Goal: Task Accomplishment & Management: Use online tool/utility

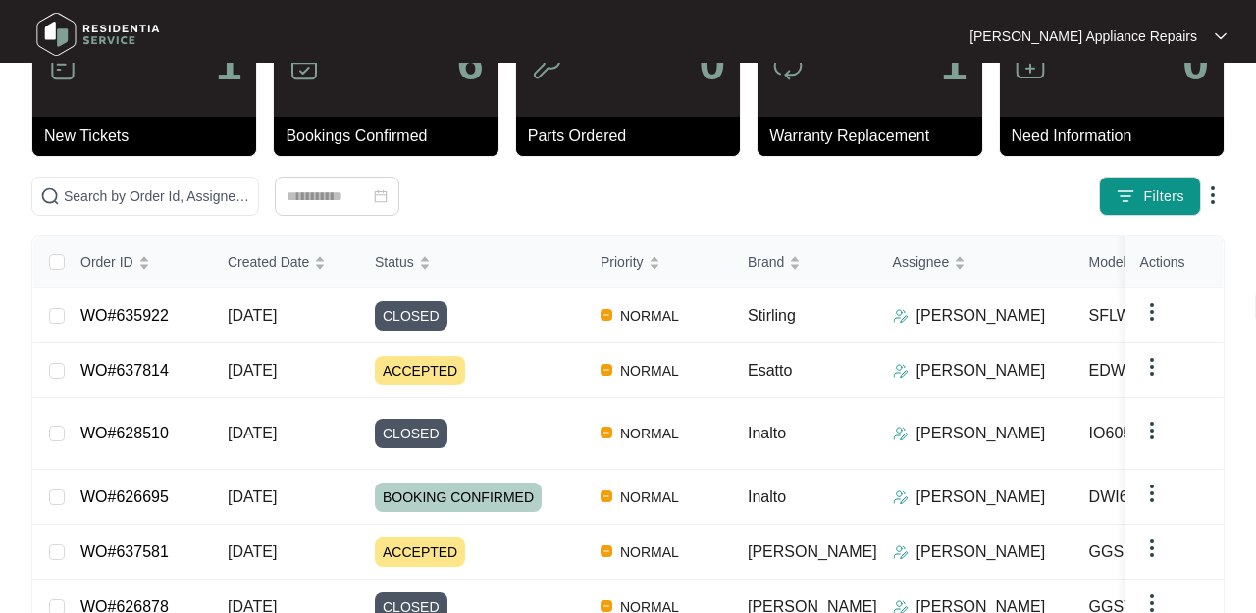
scroll to position [95, 0]
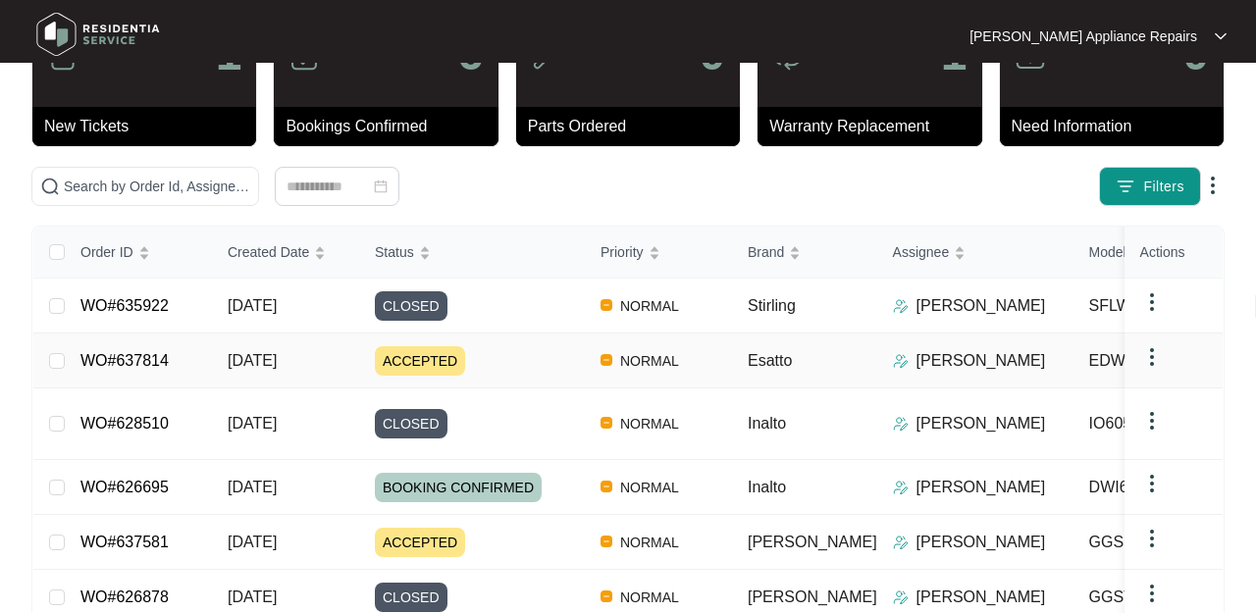
click at [253, 357] on span "[DATE]" at bounding box center [252, 360] width 49 height 17
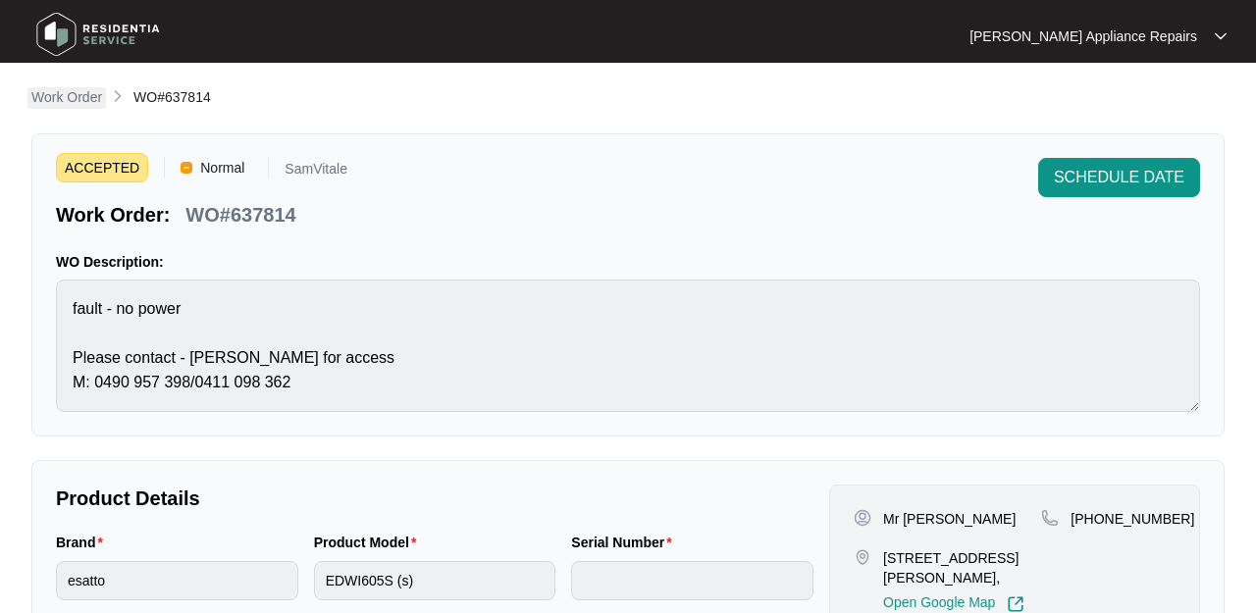
click at [65, 98] on p "Work Order" at bounding box center [66, 97] width 71 height 20
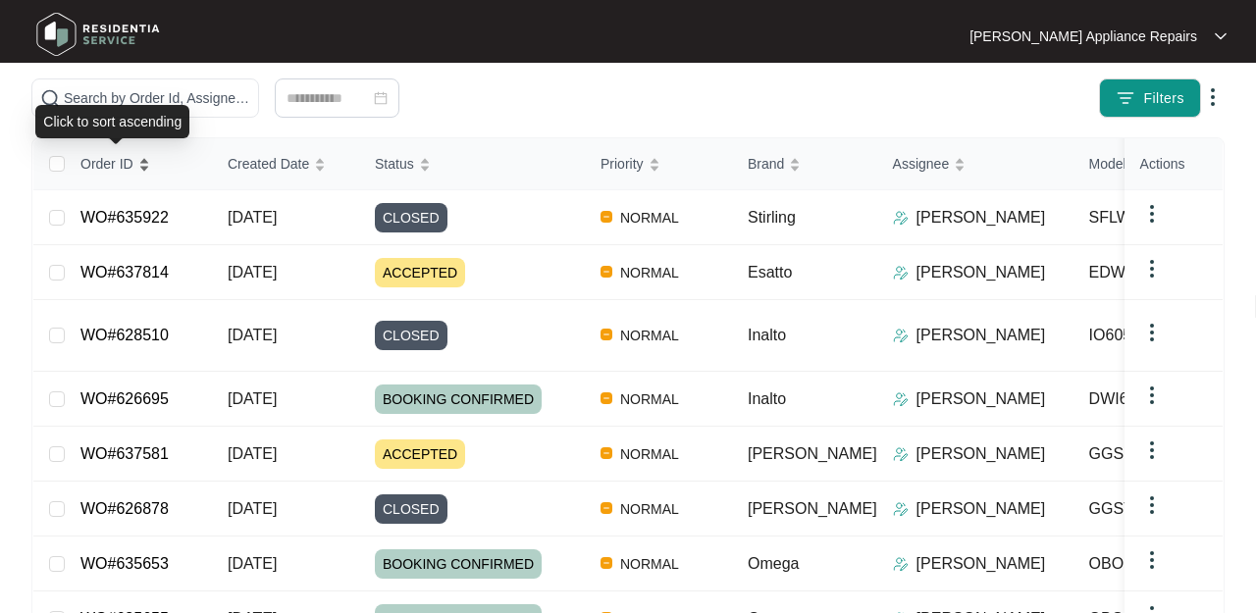
scroll to position [195, 0]
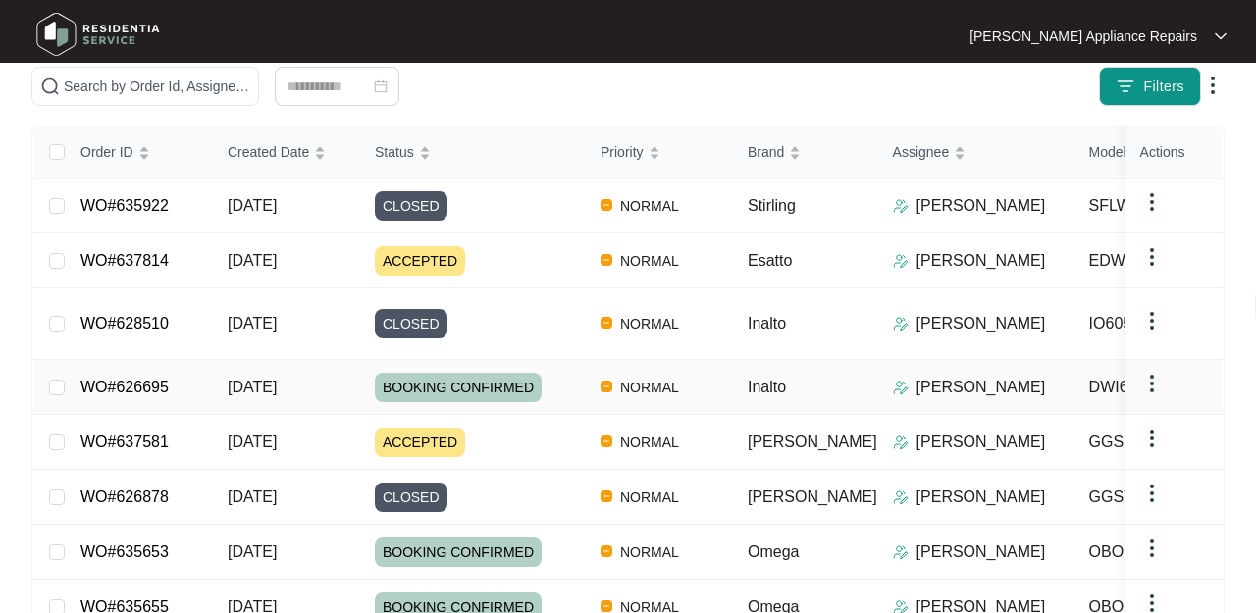
click at [227, 392] on td "[DATE]" at bounding box center [285, 387] width 147 height 55
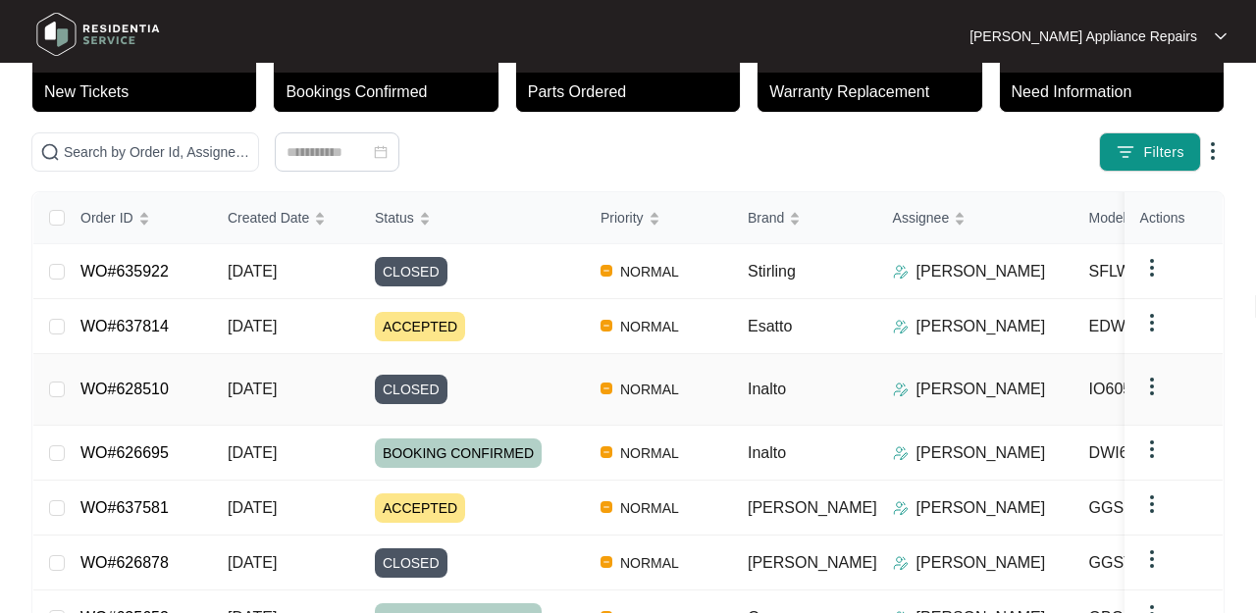
scroll to position [132, 0]
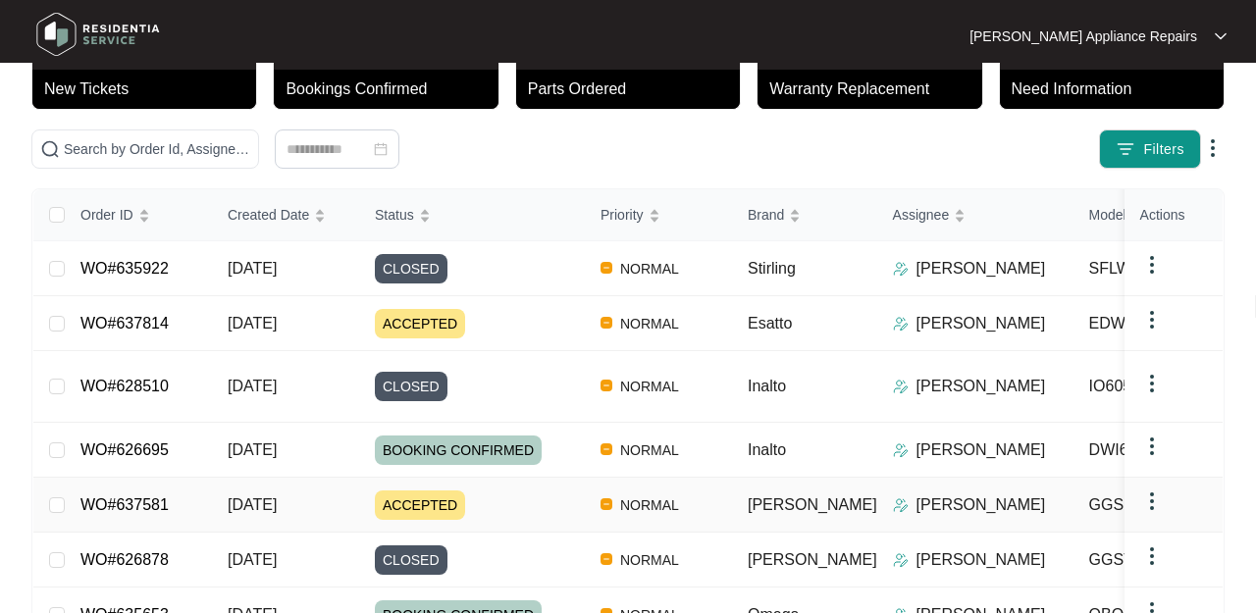
click at [231, 510] on td "[DATE]" at bounding box center [285, 505] width 147 height 55
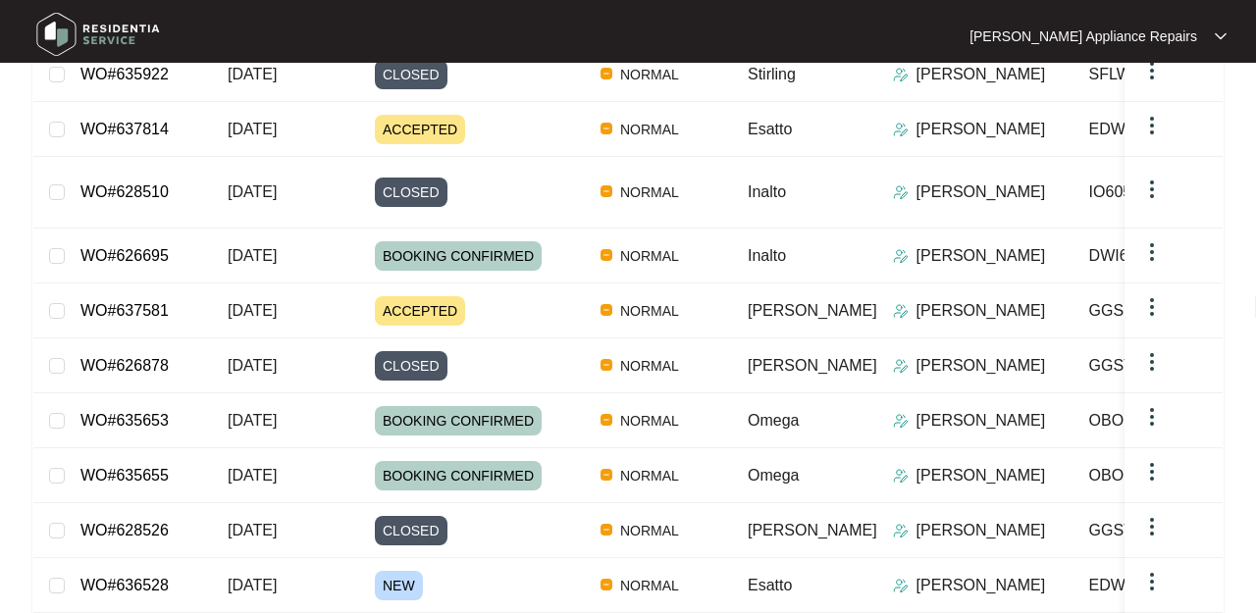
scroll to position [328, 0]
click at [261, 576] on span "[DATE]" at bounding box center [252, 584] width 49 height 17
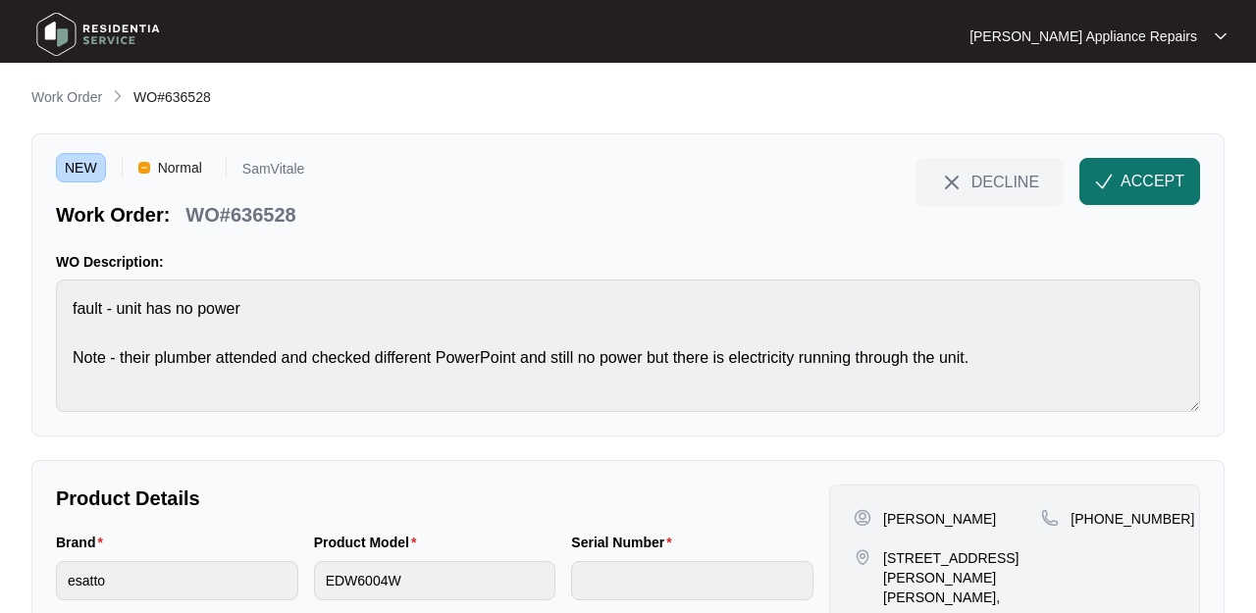
click at [1147, 179] on span "ACCEPT" at bounding box center [1152, 182] width 64 height 24
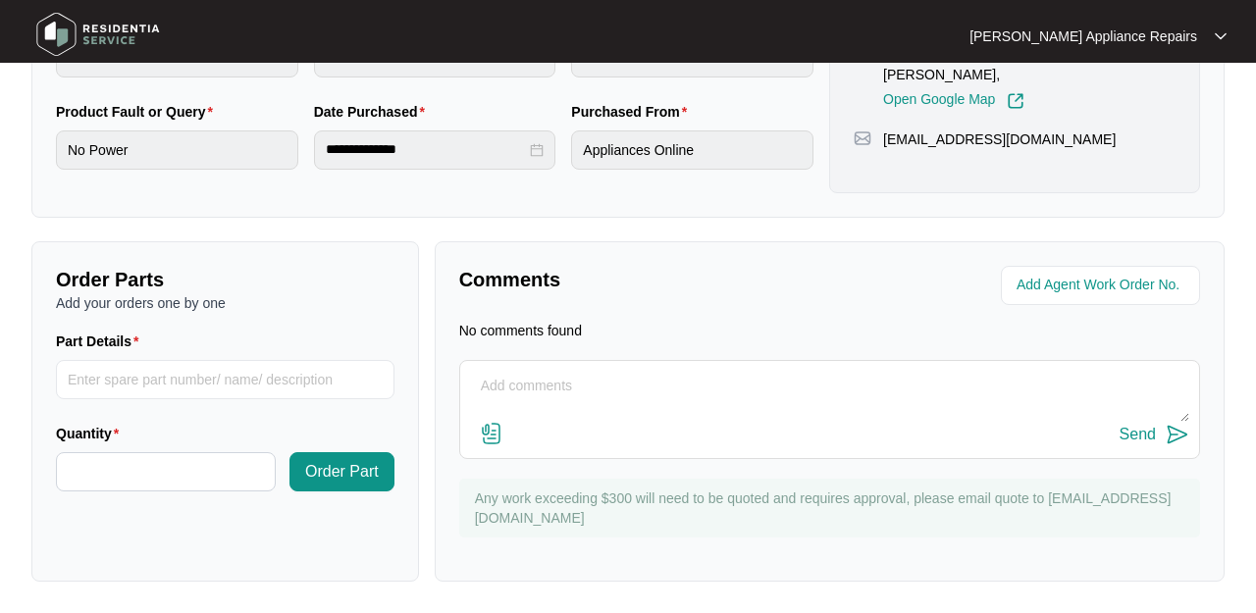
scroll to position [522, 0]
click at [669, 397] on textarea at bounding box center [829, 397] width 719 height 51
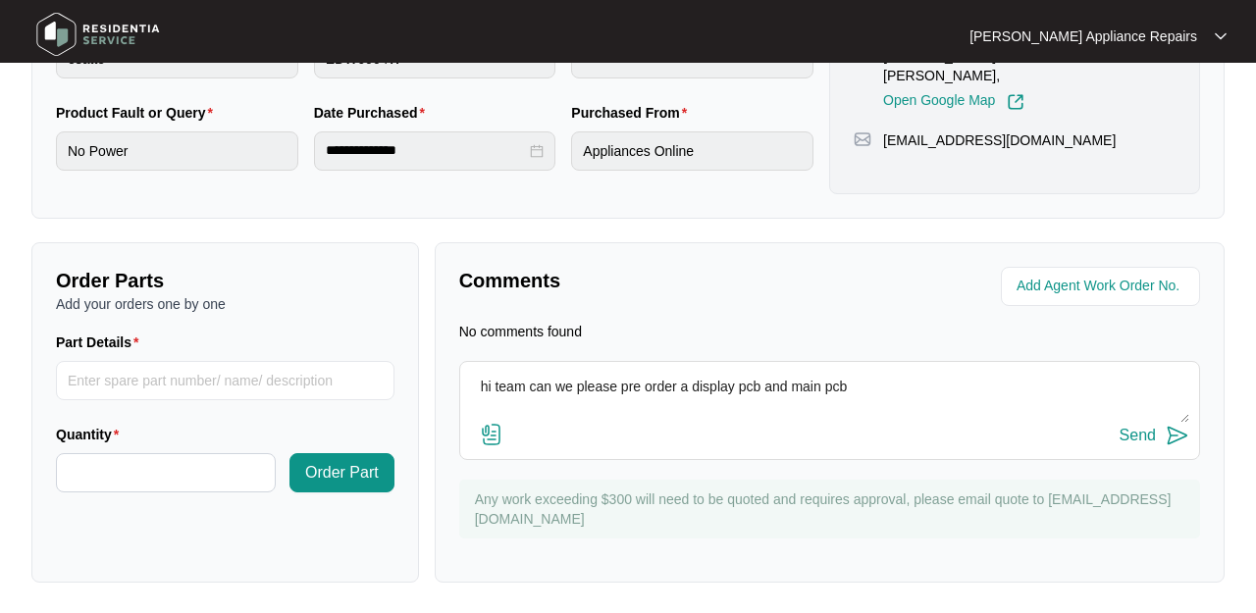
type textarea "hi team can we please pre order a display pcb and main pcb"
click at [1140, 434] on div "Send" at bounding box center [1137, 436] width 36 height 18
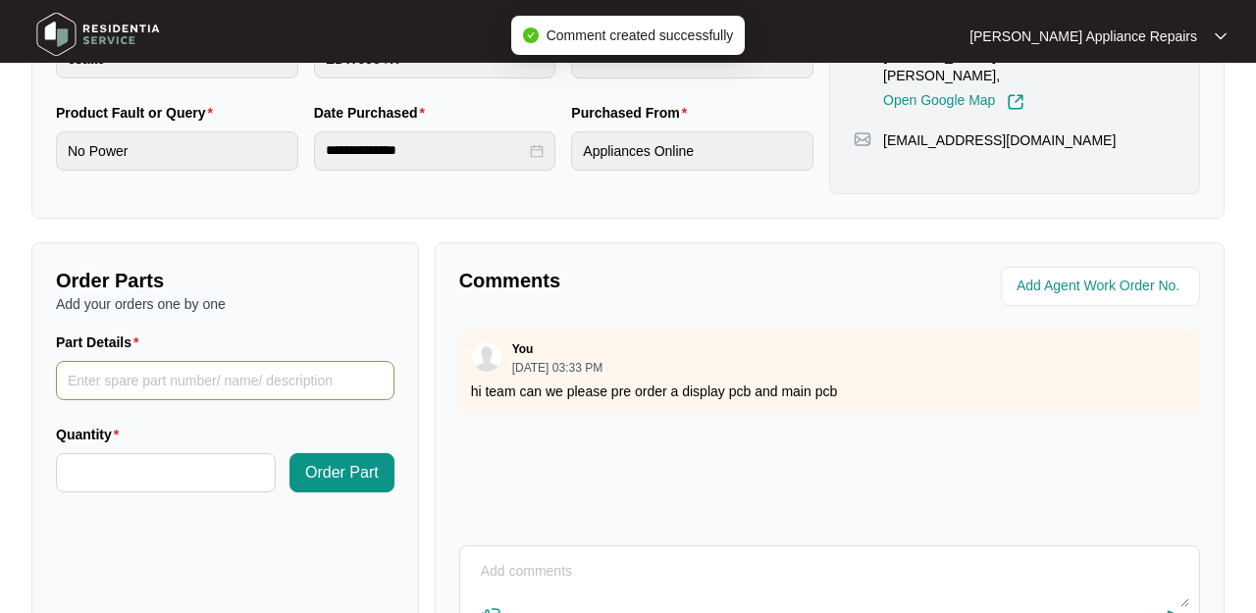
click at [262, 384] on input "Part Details" at bounding box center [225, 380] width 338 height 39
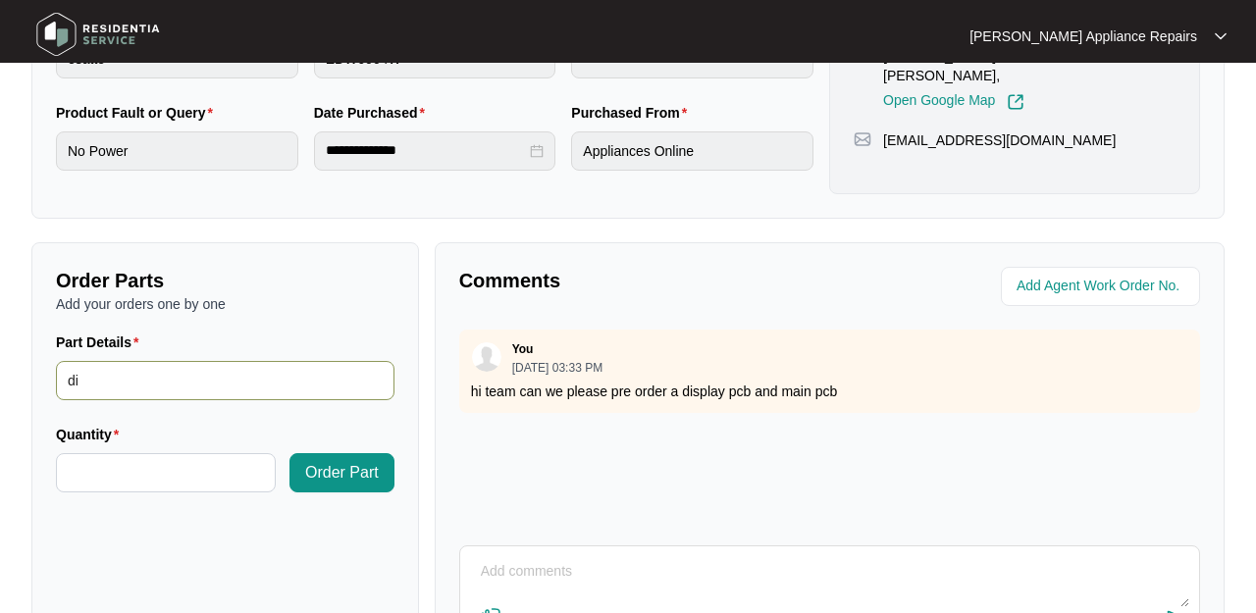
type input "d"
type input "c"
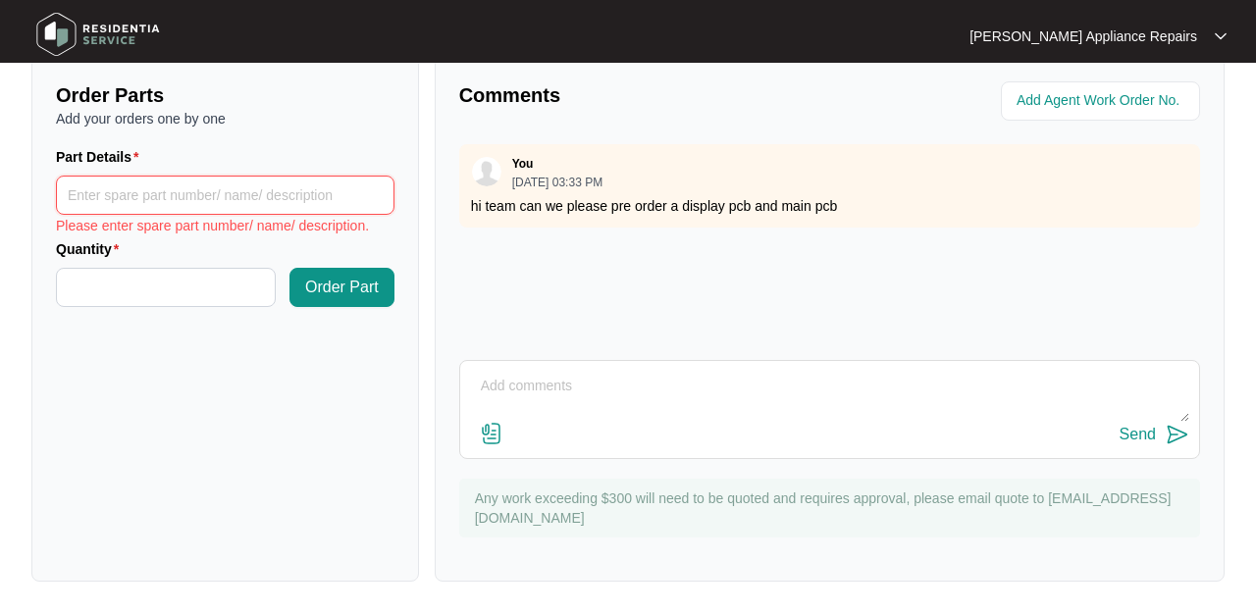
scroll to position [706, 0]
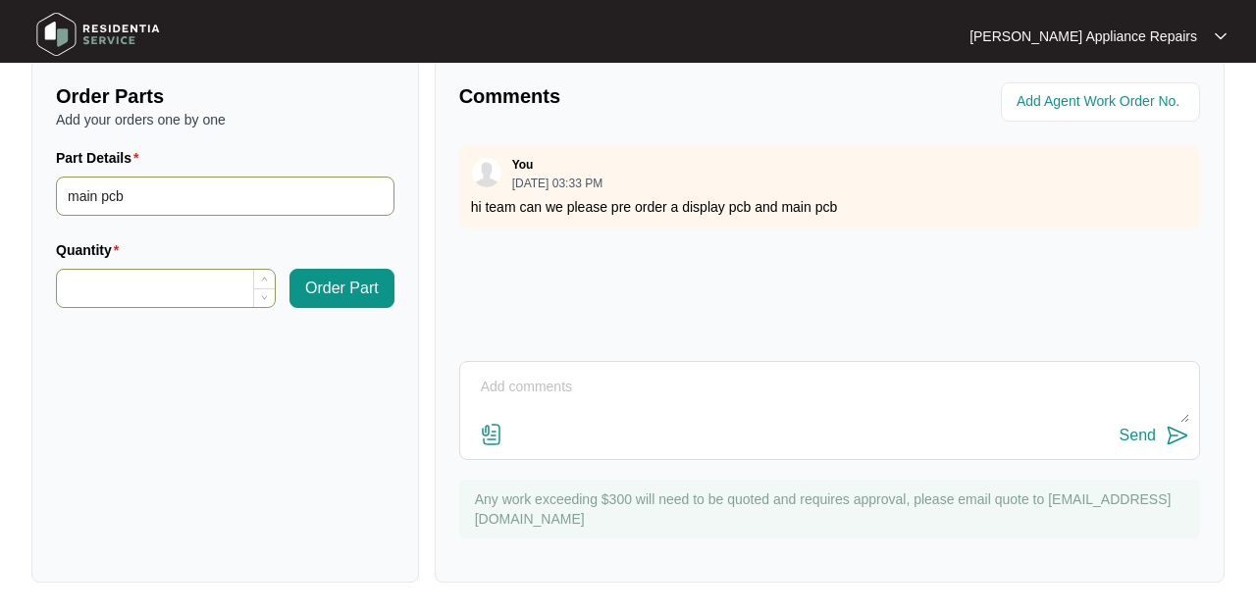
type input "main pcb"
click at [209, 289] on input "Quantity" at bounding box center [166, 288] width 218 height 37
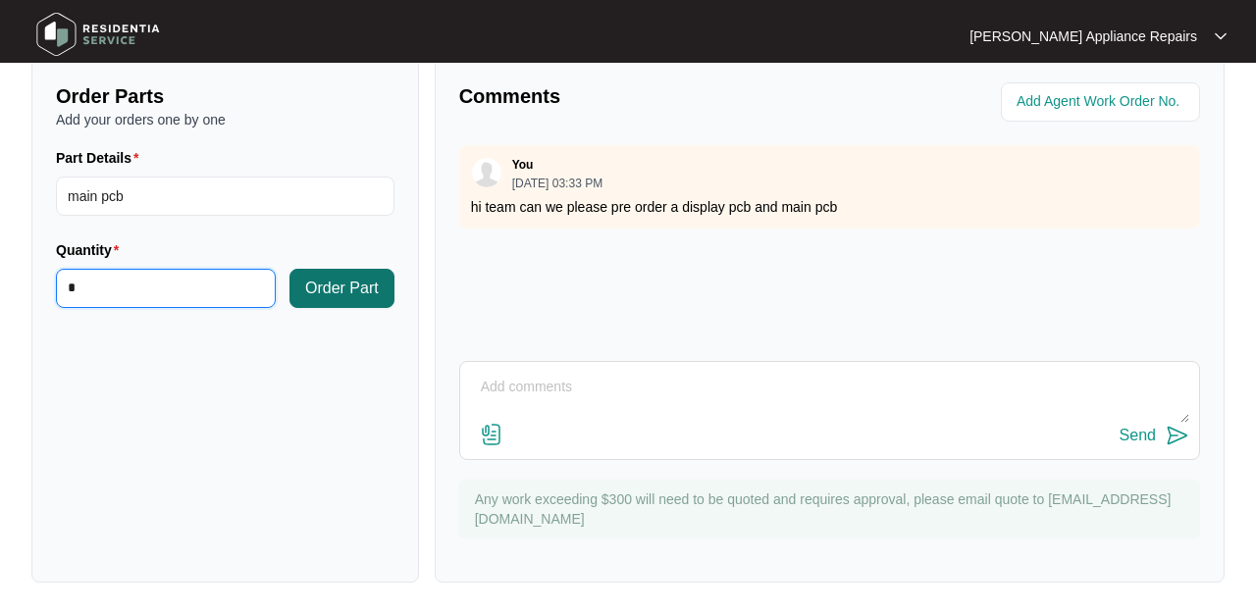
type input "*"
click at [383, 281] on button "Order Part" at bounding box center [341, 288] width 105 height 39
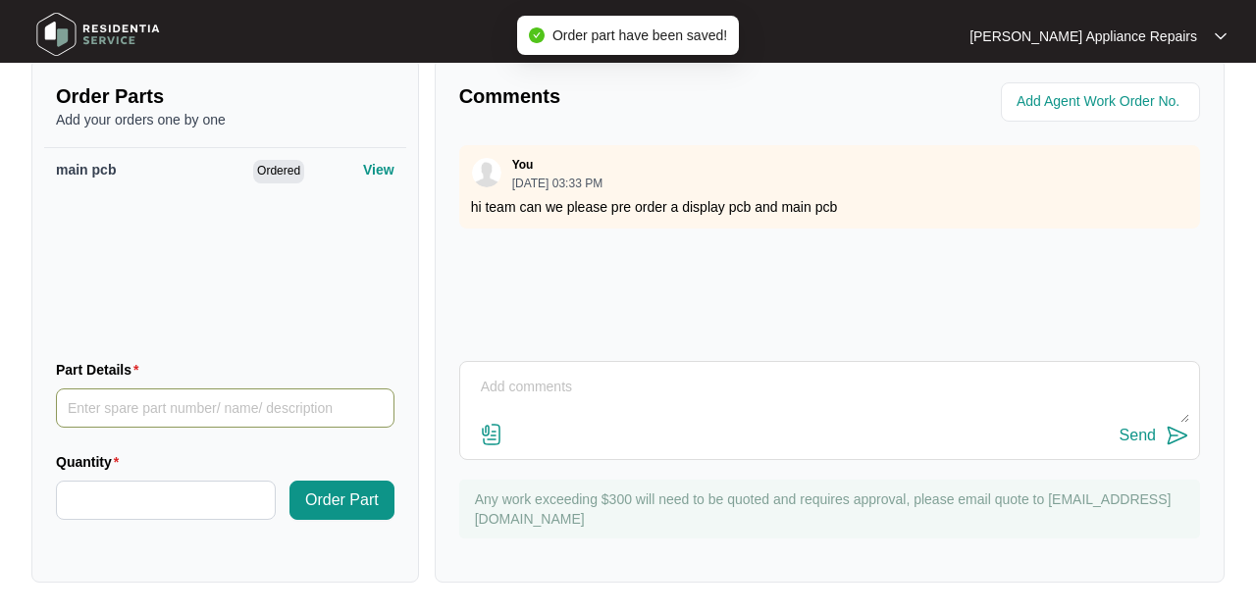
click at [180, 424] on input "Part Details" at bounding box center [225, 407] width 338 height 39
type input "display pcb"
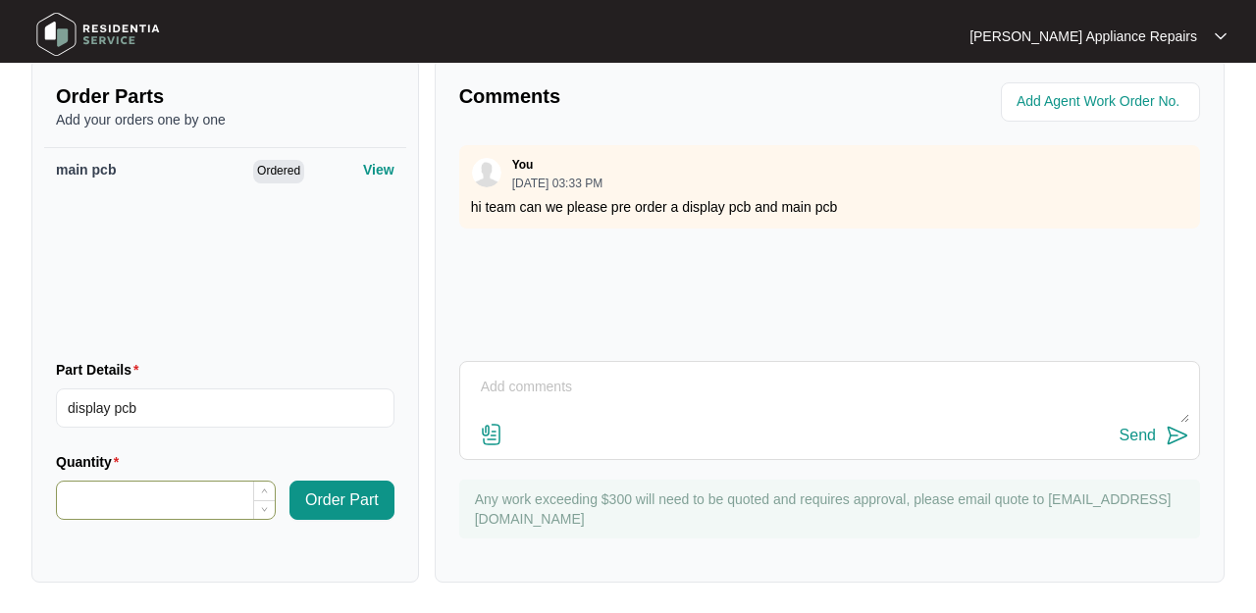
click at [160, 508] on input "Quantity" at bounding box center [166, 500] width 218 height 37
type input "*"
click at [323, 485] on button "Order Part" at bounding box center [341, 500] width 105 height 39
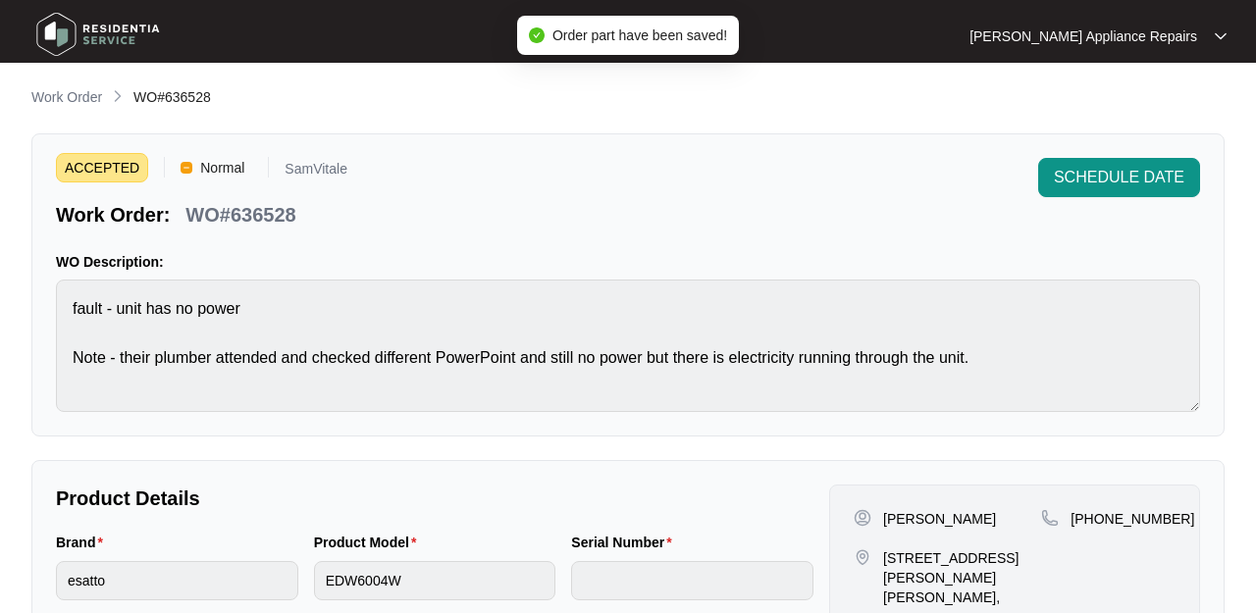
scroll to position [0, 0]
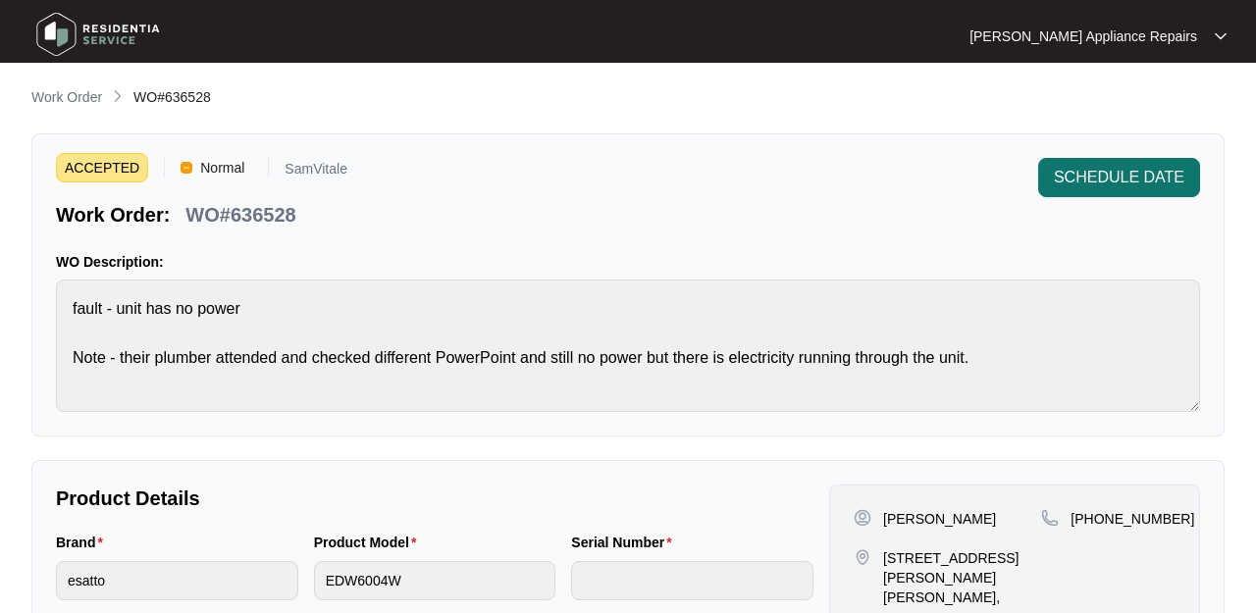
click at [1088, 182] on span "SCHEDULE DATE" at bounding box center [1119, 178] width 130 height 24
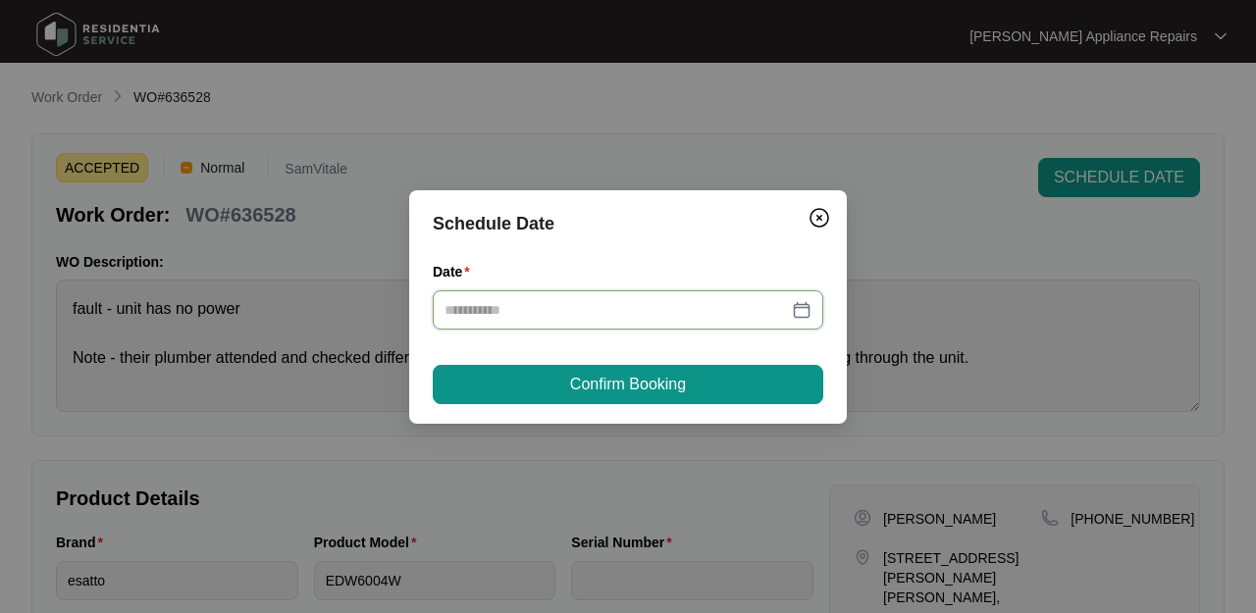
click at [726, 309] on input "Date" at bounding box center [615, 310] width 343 height 22
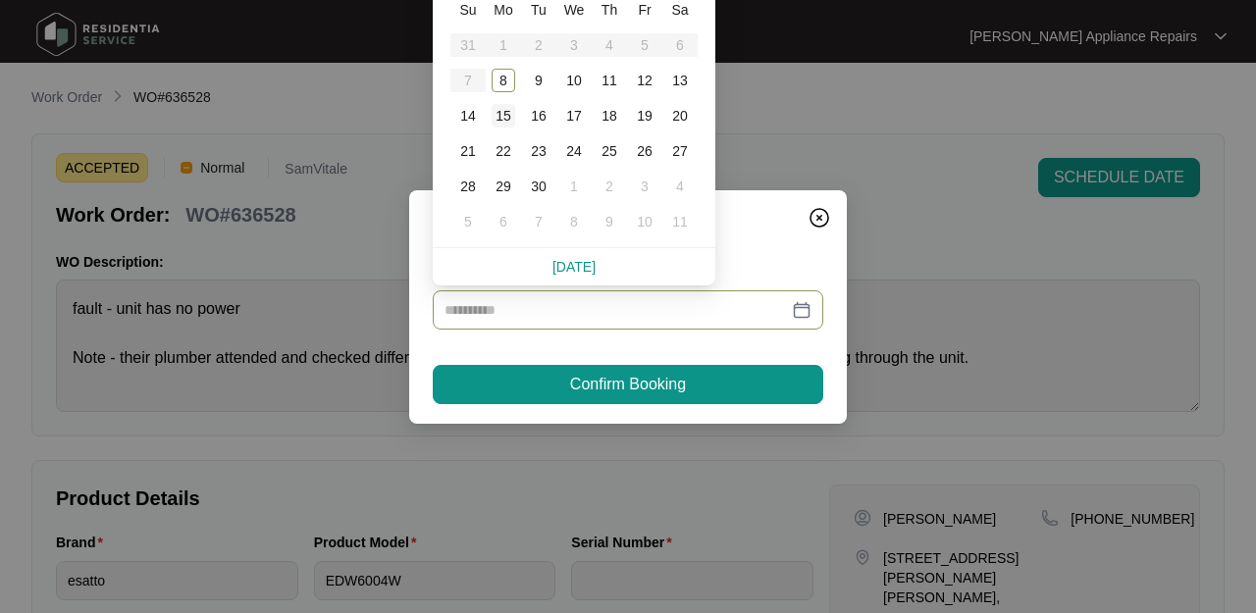
click at [504, 116] on div "15" at bounding box center [503, 116] width 24 height 24
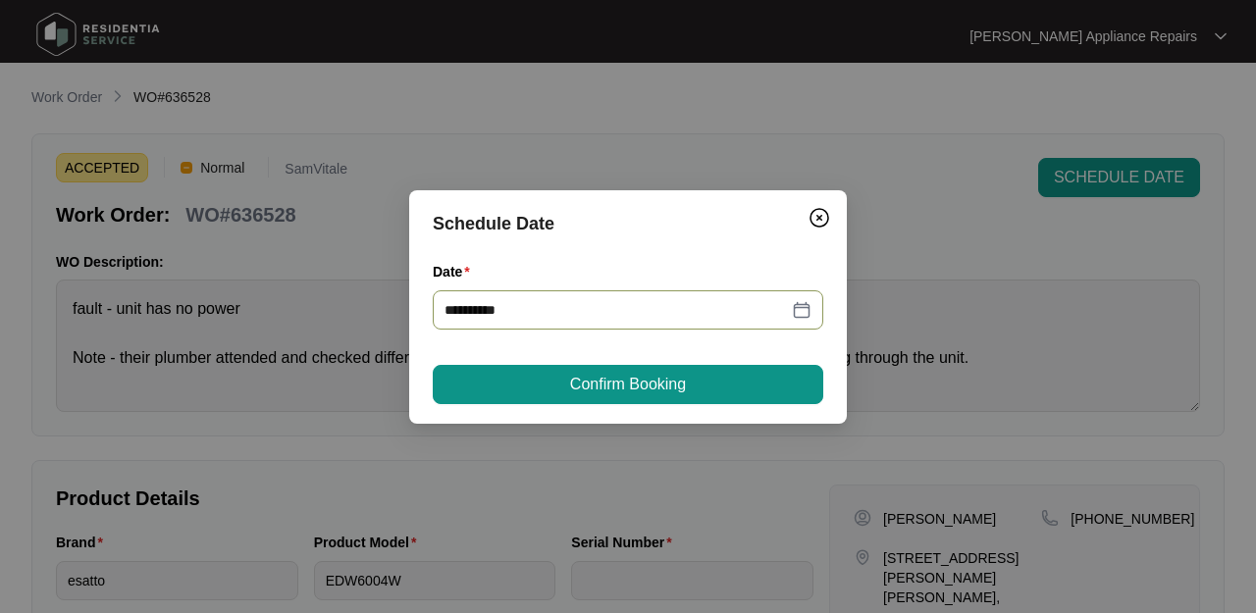
type input "**********"
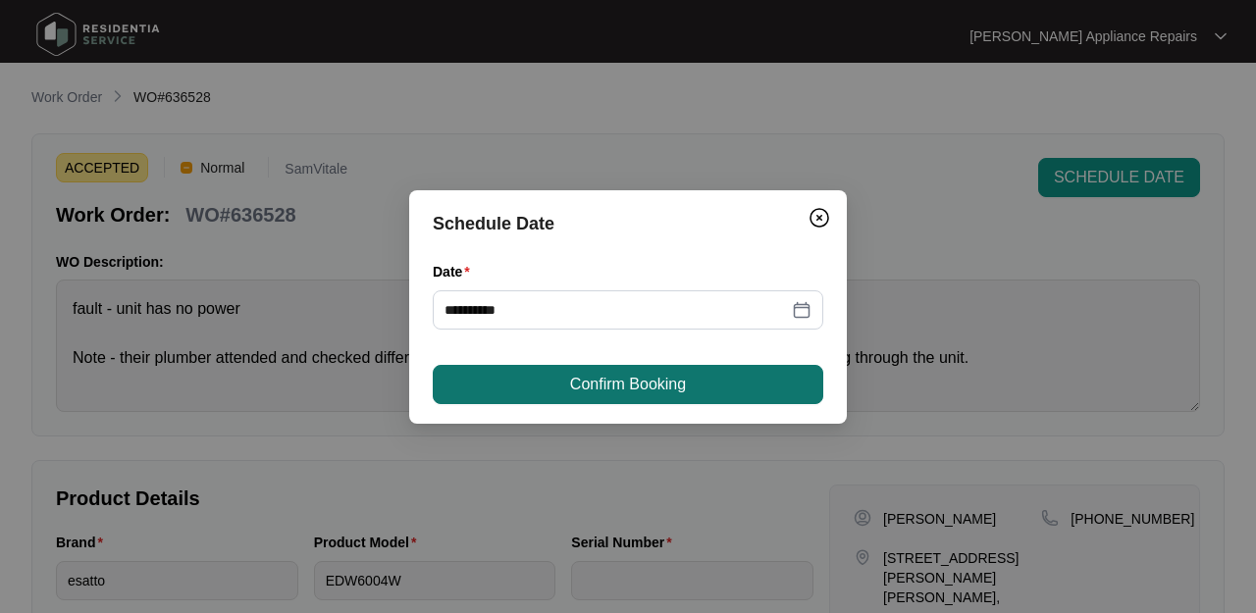
click at [670, 384] on span "Confirm Booking" at bounding box center [628, 385] width 116 height 24
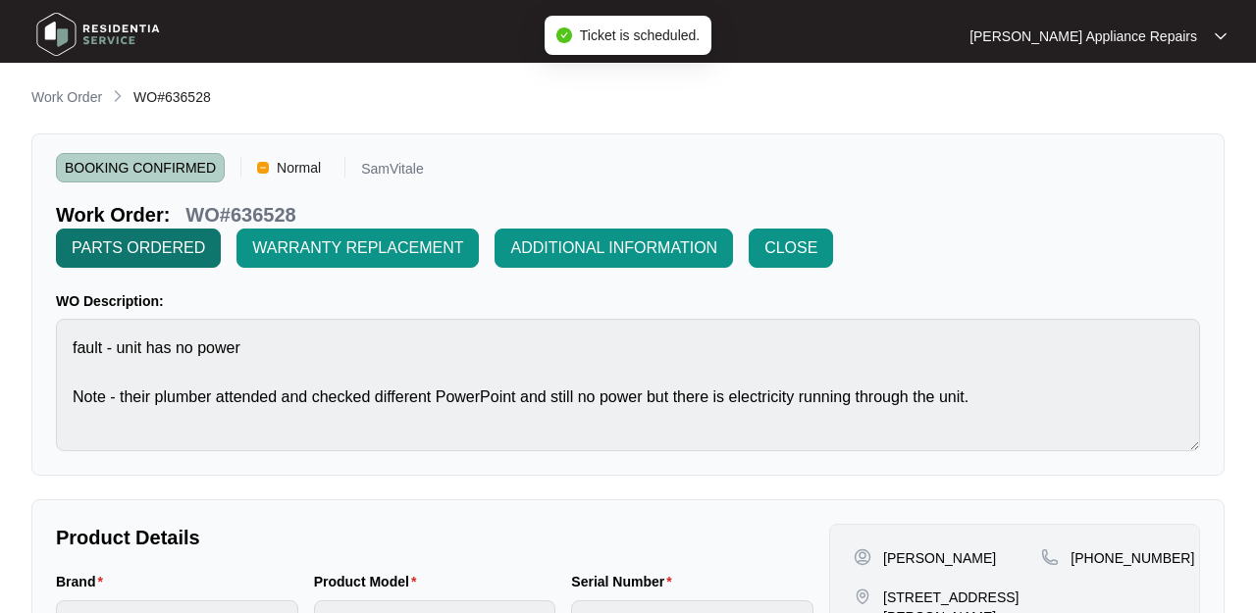
click at [205, 236] on span "PARTS ORDERED" at bounding box center [138, 248] width 133 height 24
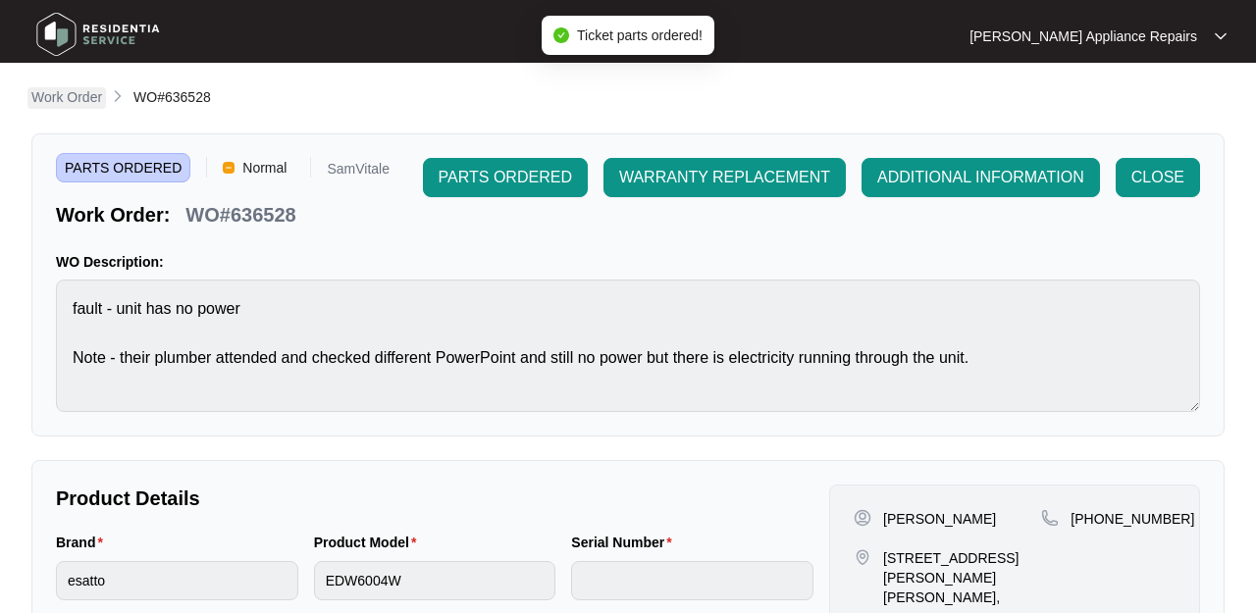
click at [50, 103] on p "Work Order" at bounding box center [66, 97] width 71 height 20
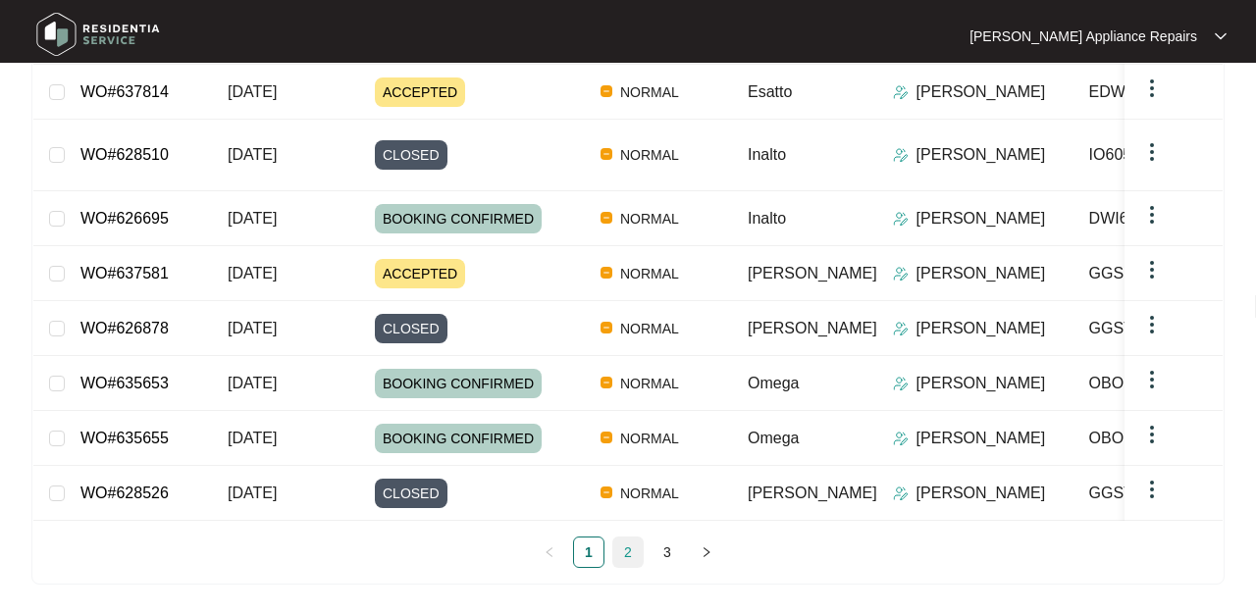
click at [619, 556] on link "2" at bounding box center [627, 552] width 29 height 29
